Goal: Task Accomplishment & Management: Use online tool/utility

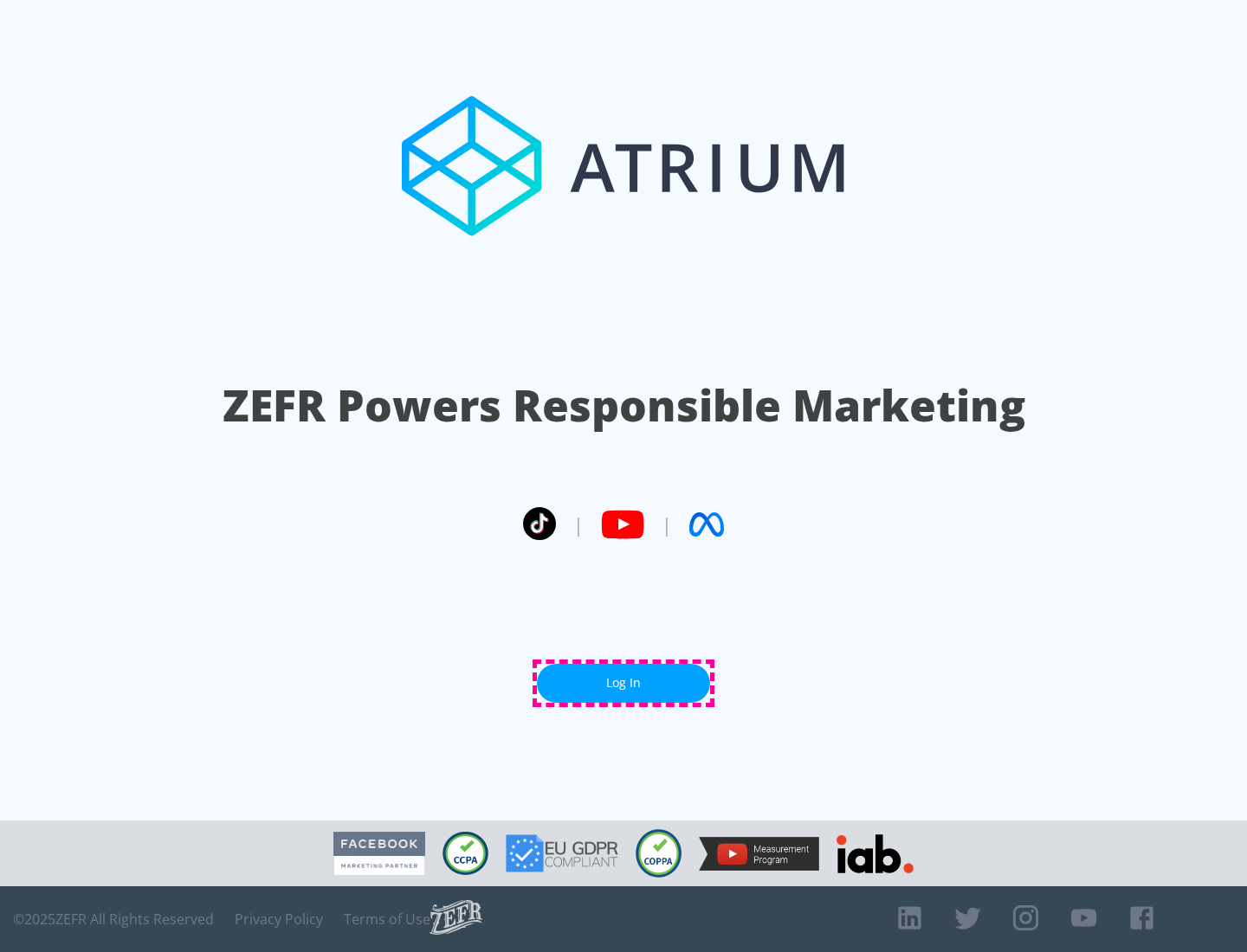
click at [624, 683] on link "Log In" at bounding box center [623, 682] width 173 height 39
